Goal: Task Accomplishment & Management: Use online tool/utility

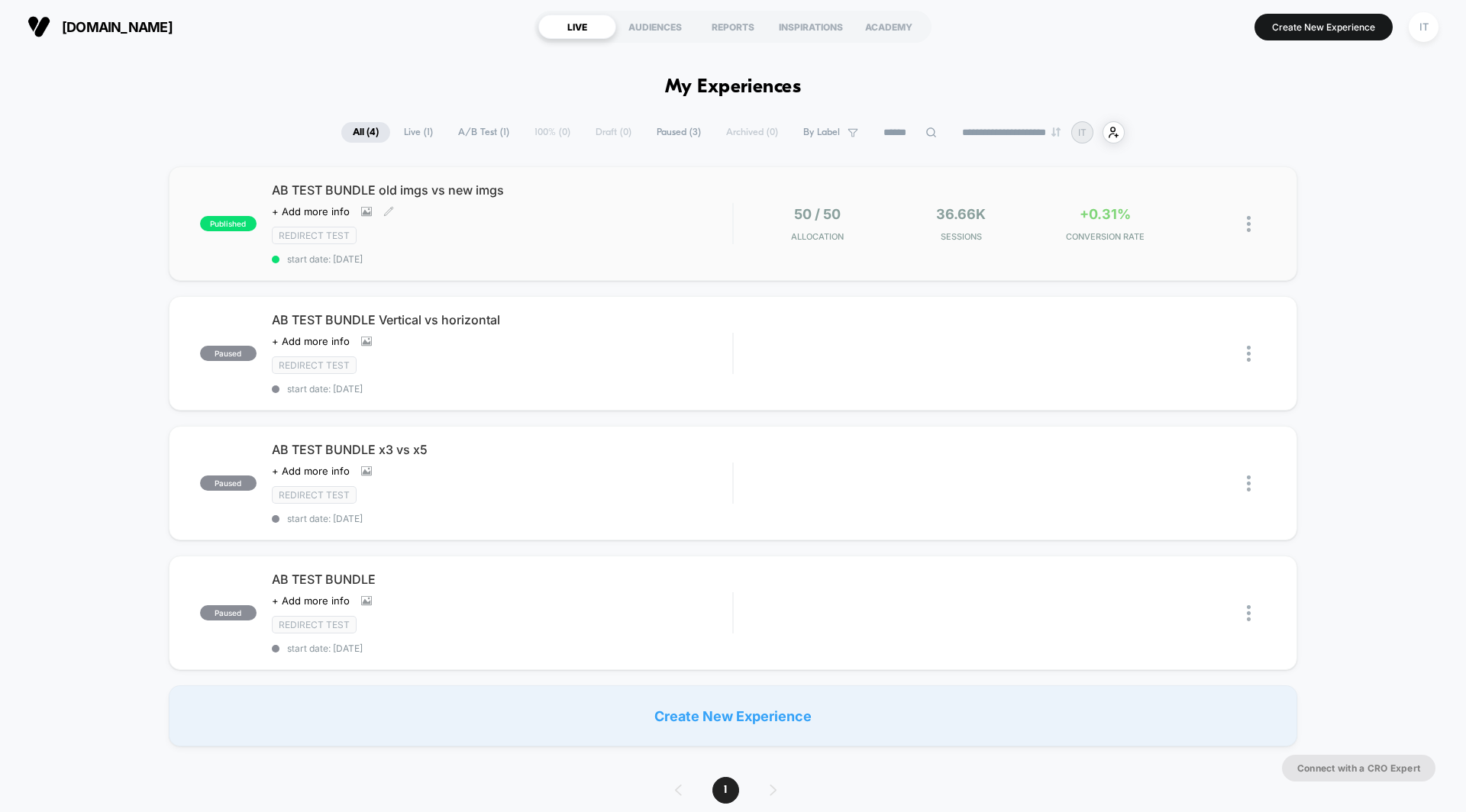
click at [406, 192] on span "AB TEST BUNDLE old imgs vs new imgs" at bounding box center [501, 189] width 461 height 15
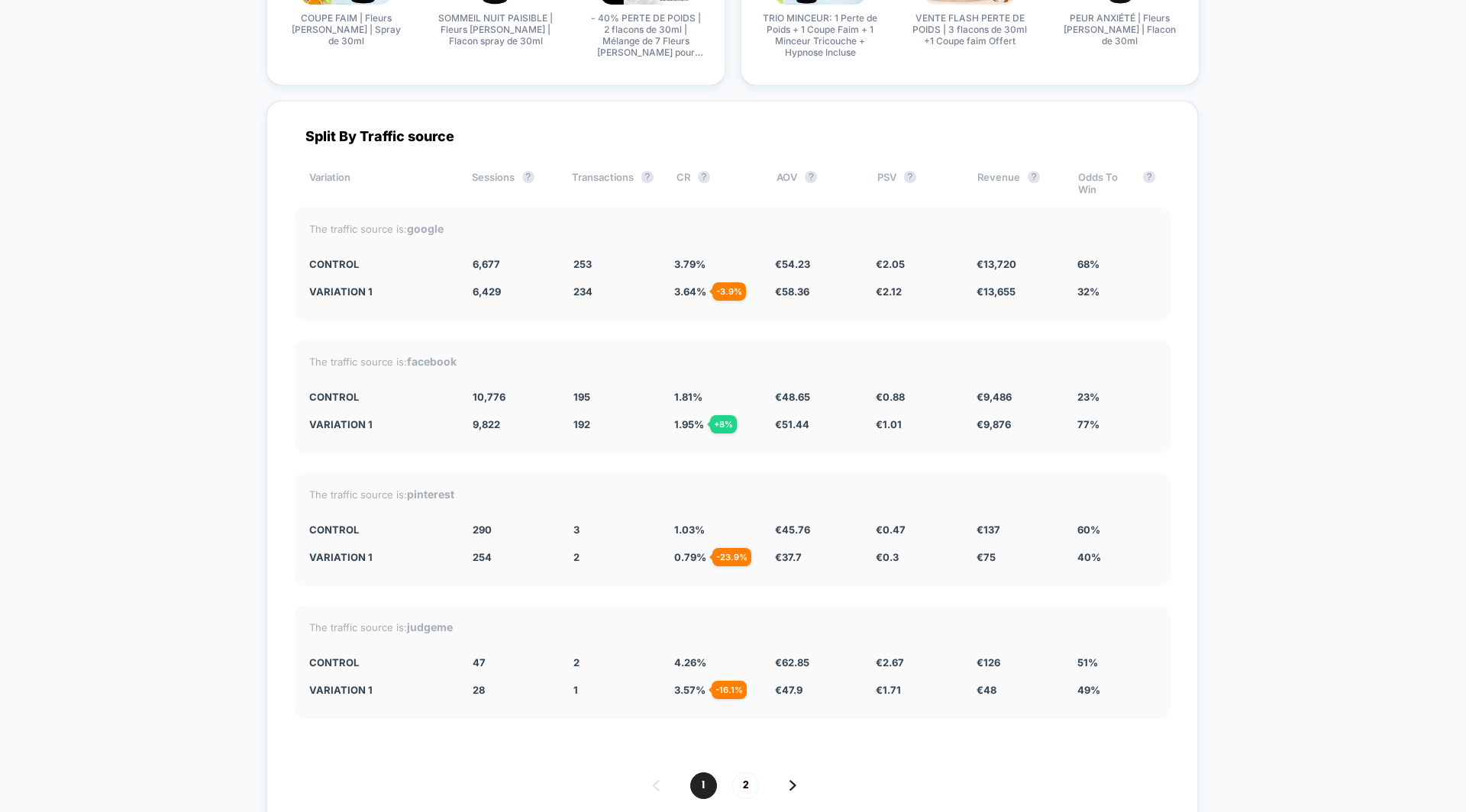
scroll to position [3097, 0]
